Goal: Transaction & Acquisition: Purchase product/service

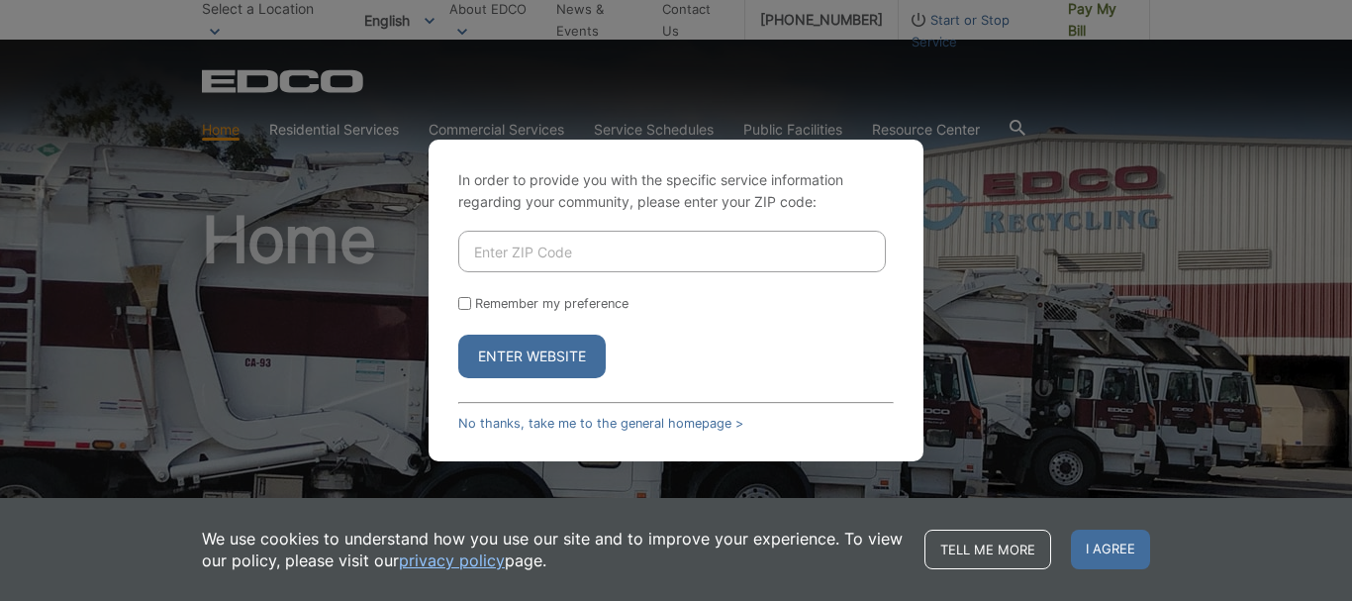
click at [509, 258] on input "Enter ZIP Code" at bounding box center [672, 252] width 428 height 42
type input "92020"
click at [473, 305] on div "Remember my preference" at bounding box center [675, 303] width 435 height 15
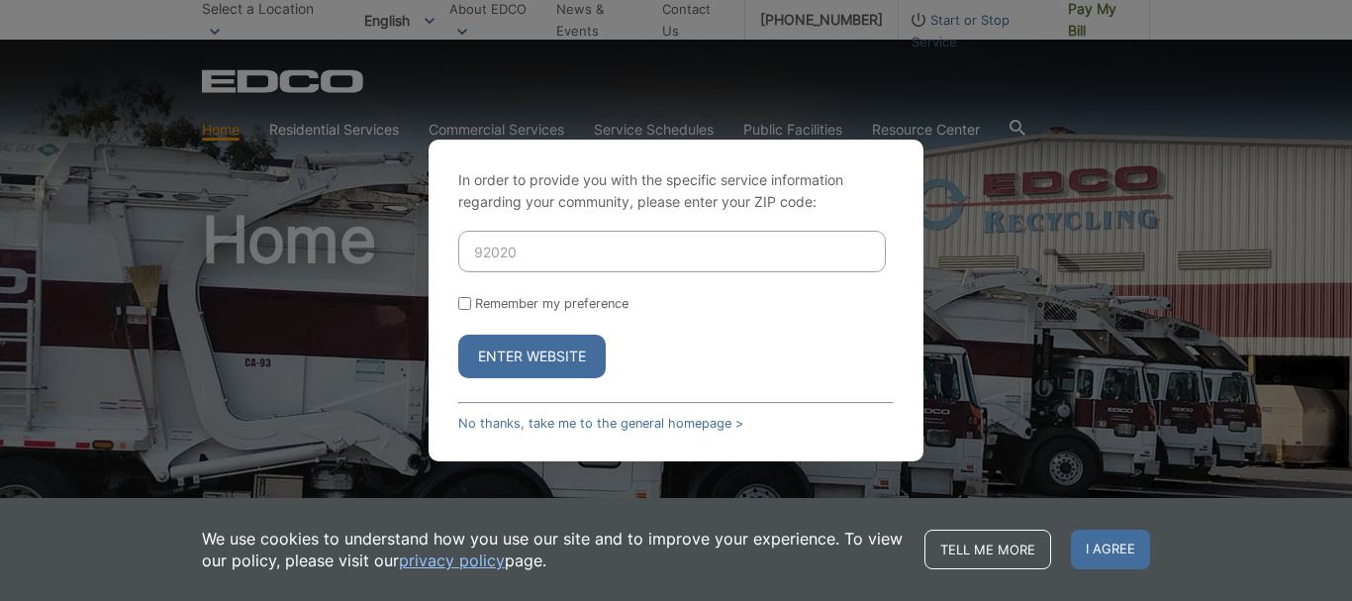
click at [462, 301] on form "92020 Remember my preference Enter Website" at bounding box center [675, 304] width 435 height 147
click at [468, 305] on input "Remember my preference" at bounding box center [464, 303] width 13 height 13
checkbox input "true"
click at [519, 362] on button "Enter Website" at bounding box center [531, 357] width 147 height 44
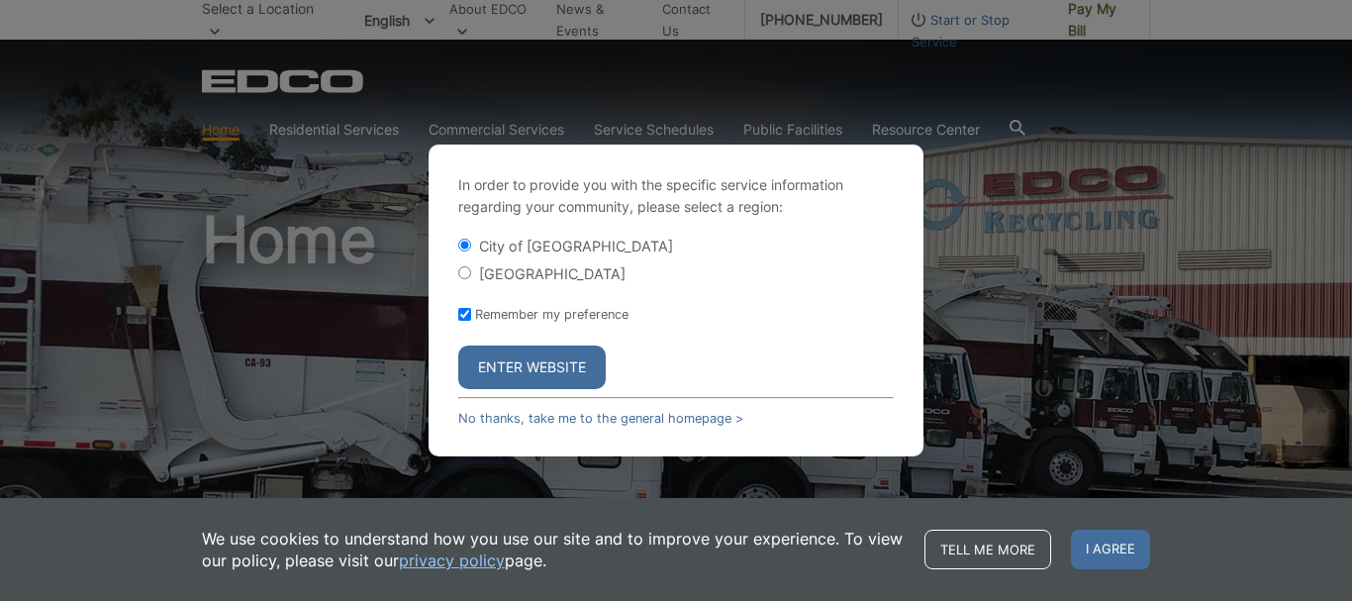
click at [521, 362] on button "Enter Website" at bounding box center [531, 367] width 147 height 44
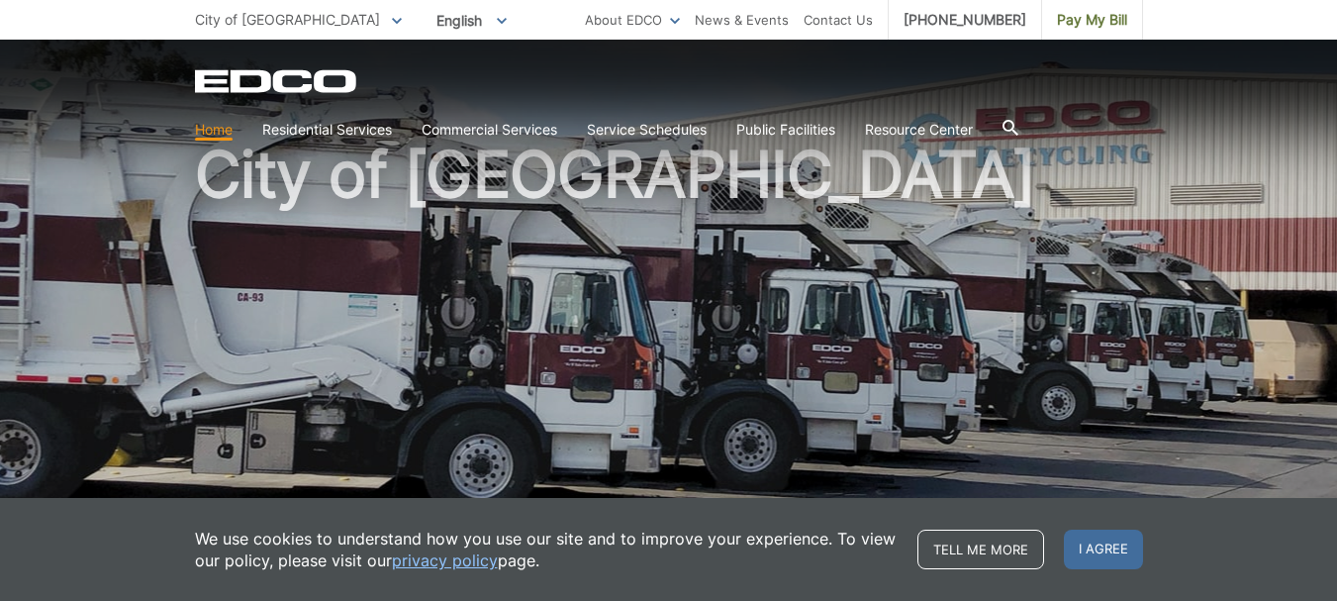
scroll to position [99, 0]
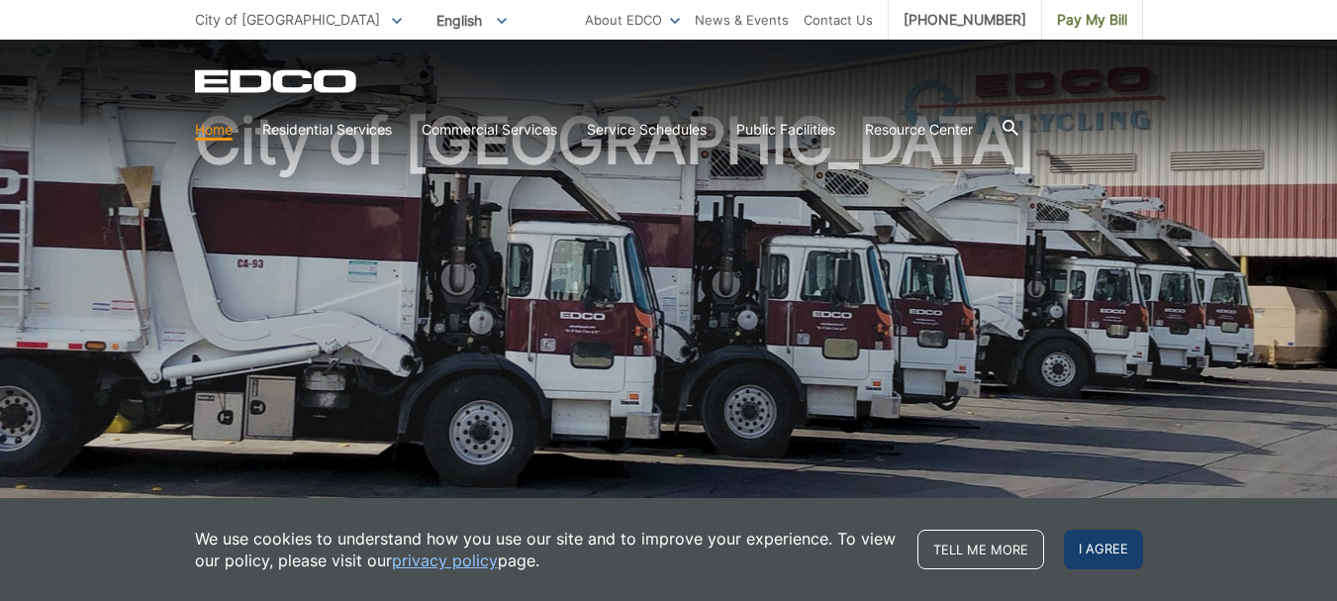
click at [1081, 539] on span "I agree" at bounding box center [1103, 550] width 79 height 40
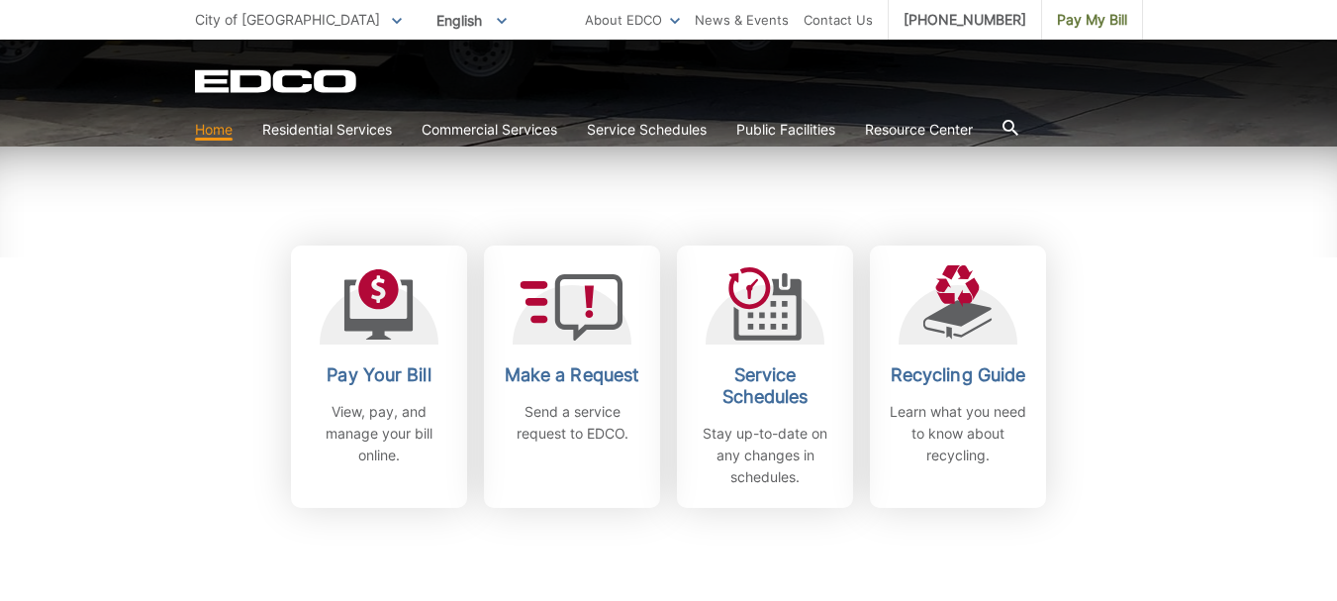
scroll to position [495, 0]
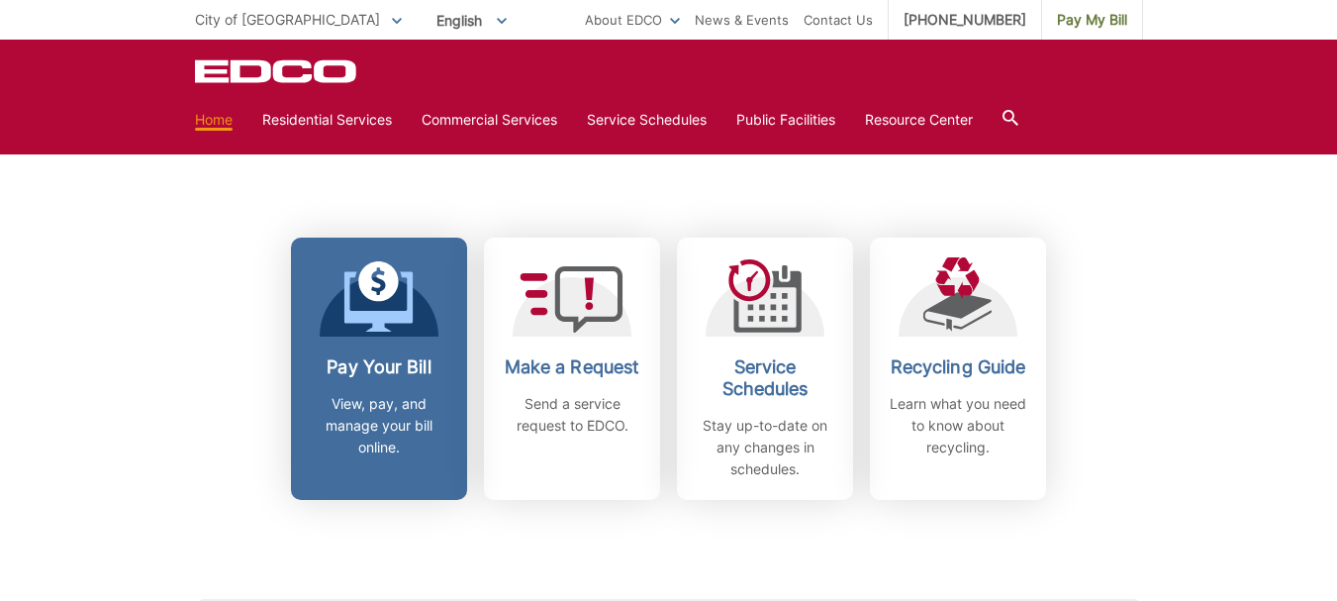
click at [360, 314] on icon at bounding box center [378, 301] width 69 height 60
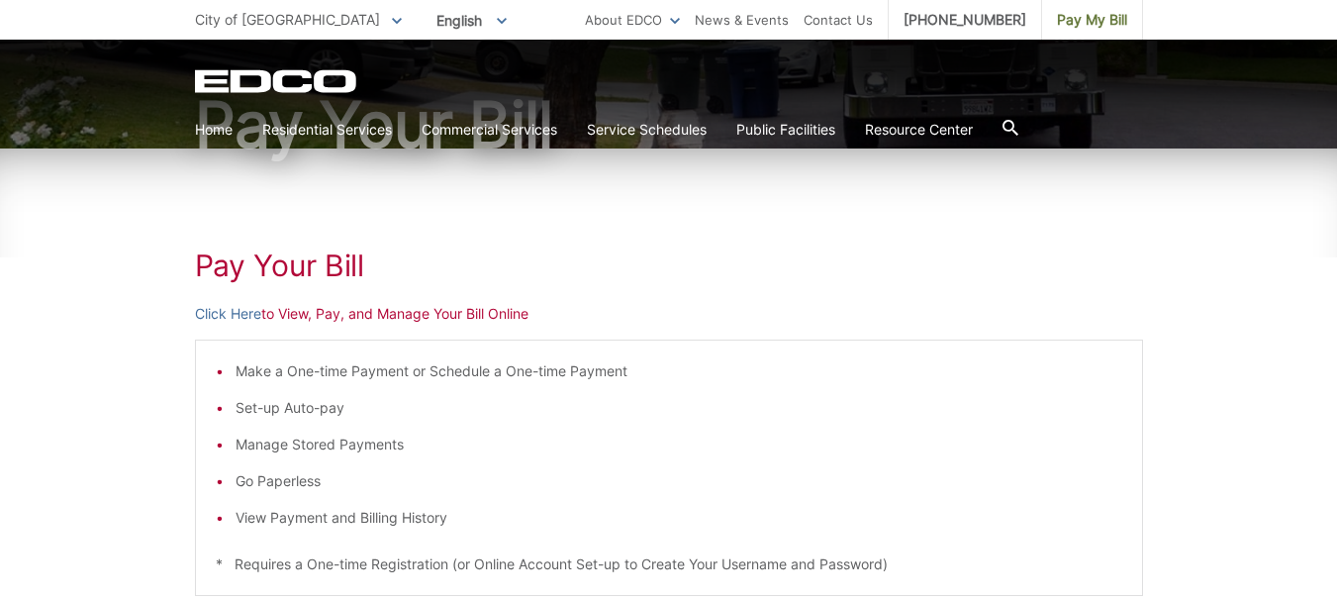
scroll to position [297, 0]
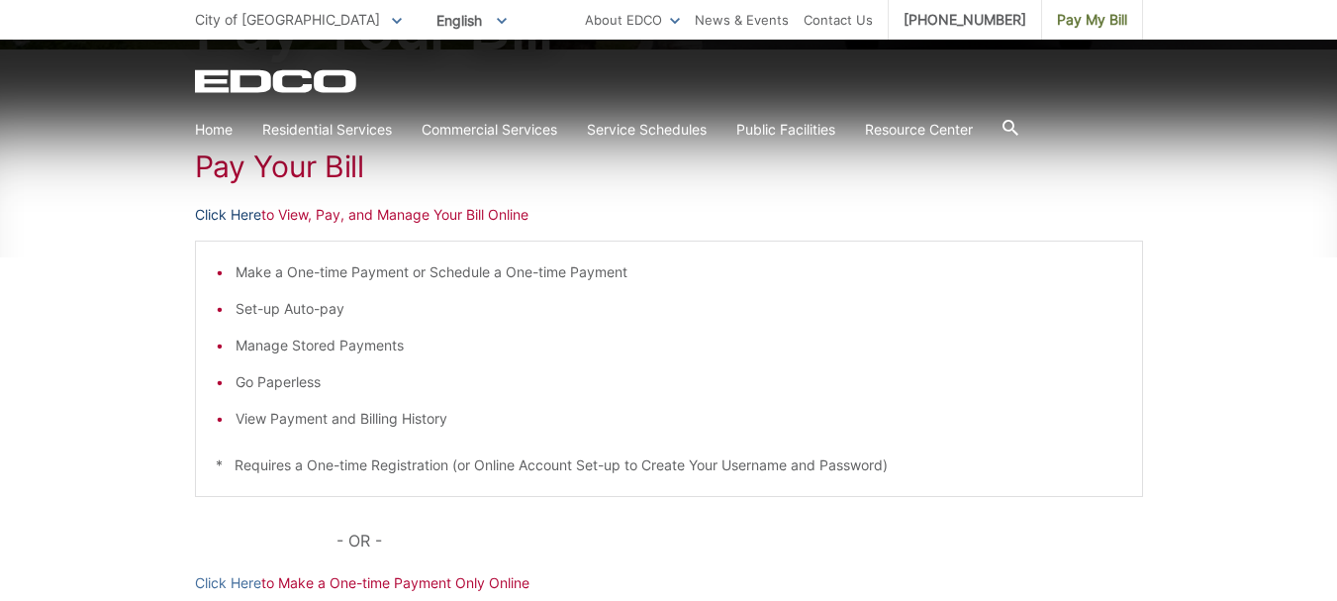
click at [240, 220] on link "Click Here" at bounding box center [228, 215] width 66 height 22
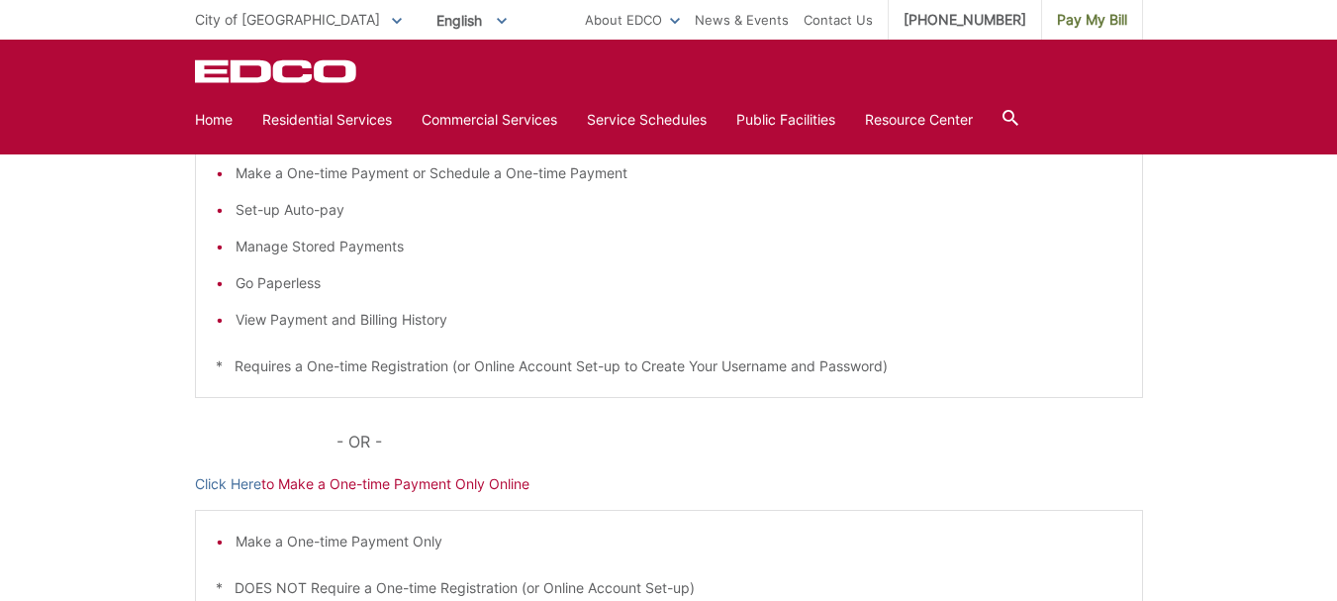
scroll to position [495, 0]
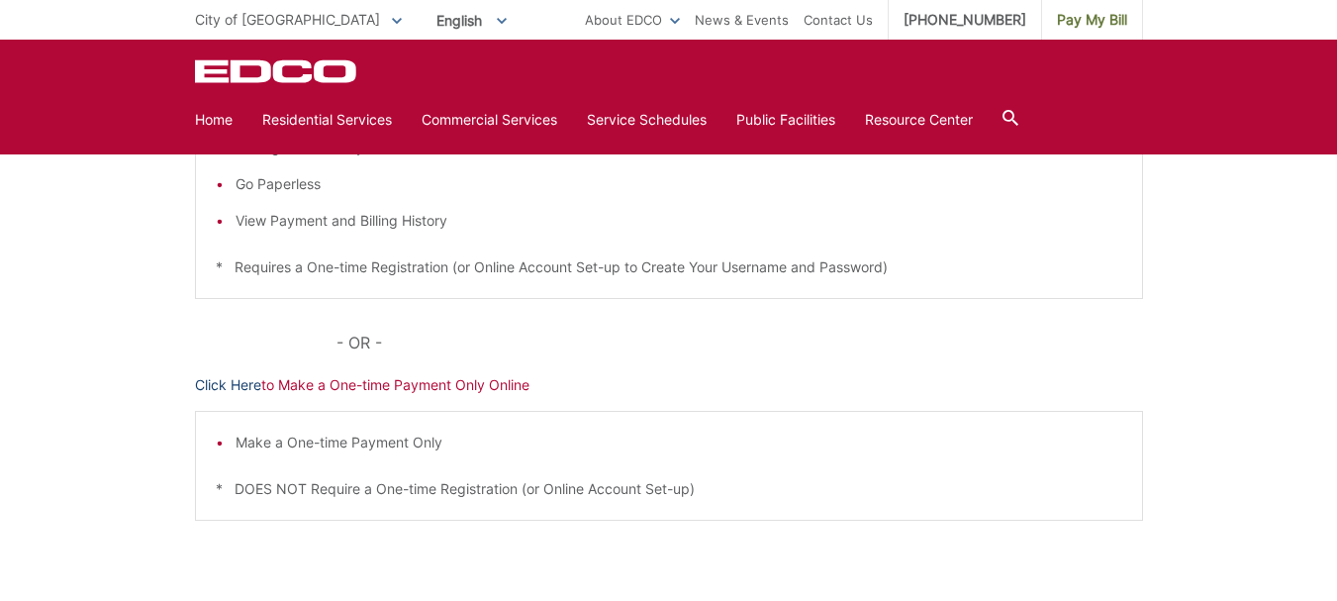
click at [232, 384] on link "Click Here" at bounding box center [228, 385] width 66 height 22
